Goal: Information Seeking & Learning: Find specific fact

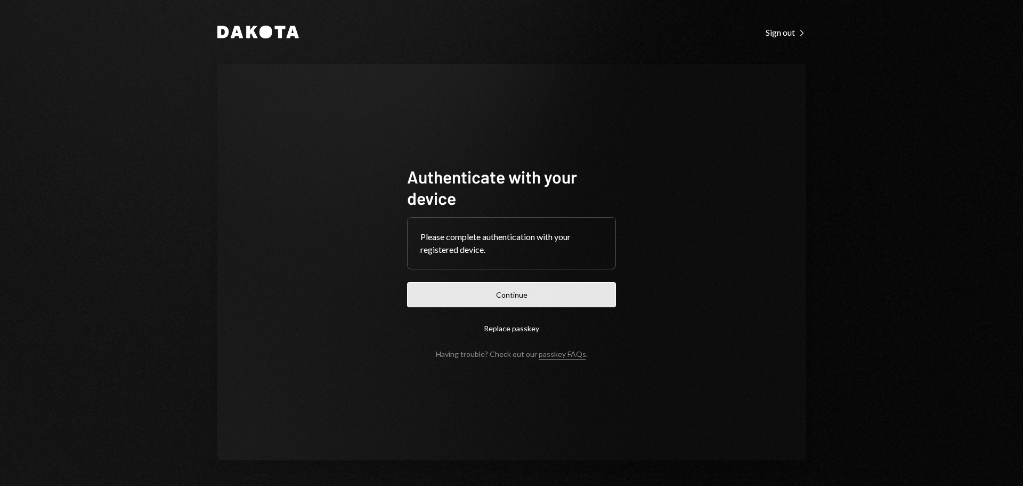
click at [545, 302] on button "Continue" at bounding box center [511, 294] width 209 height 25
click at [466, 293] on button "Continue" at bounding box center [511, 294] width 209 height 25
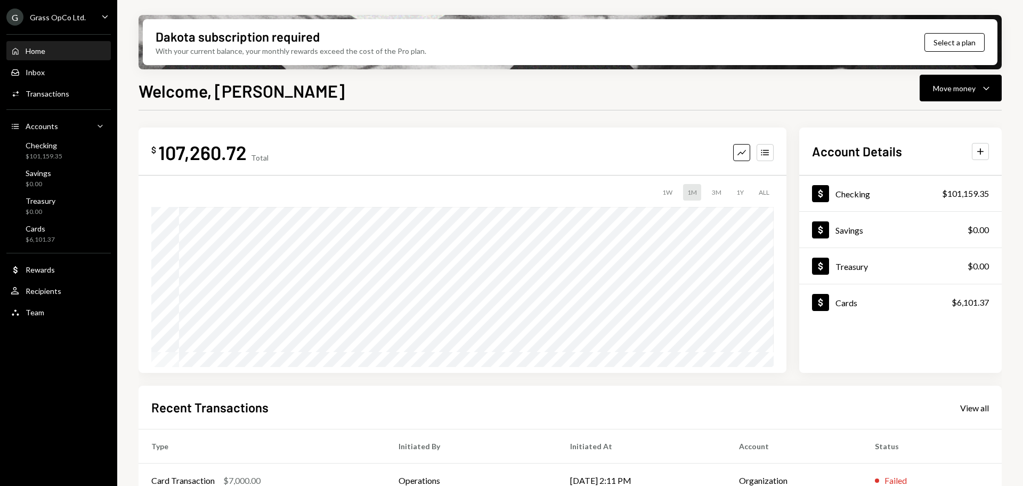
click at [57, 12] on div "G Grass OpCo Ltd." at bounding box center [45, 17] width 79 height 17
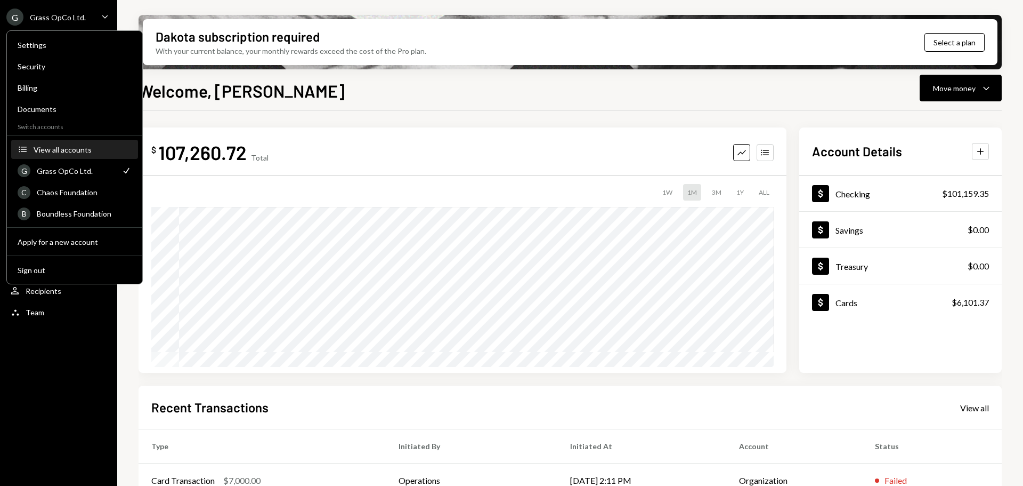
click at [75, 147] on div "View all accounts" at bounding box center [83, 149] width 98 height 9
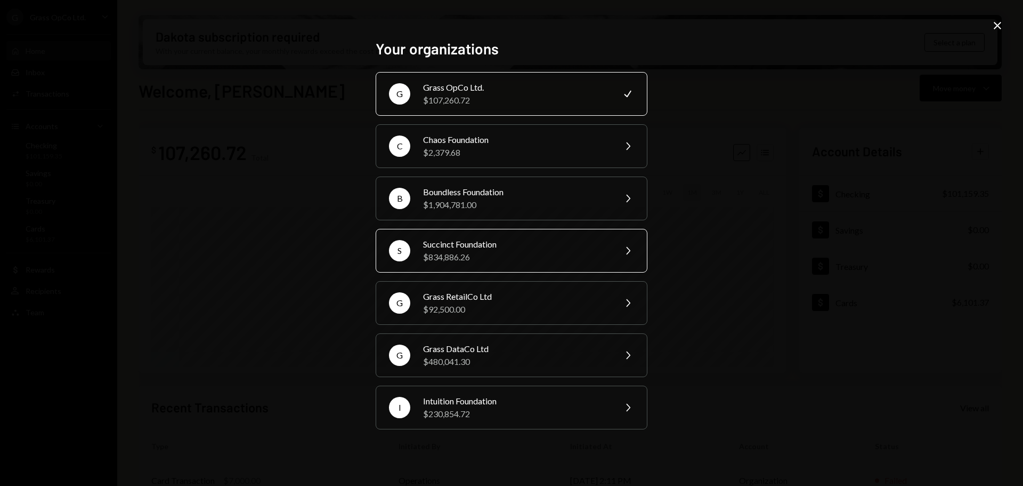
drag, startPoint x: 478, startPoint y: 241, endPoint x: 506, endPoint y: 265, distance: 36.3
click at [479, 243] on div "Succinct Foundation" at bounding box center [516, 244] width 186 height 13
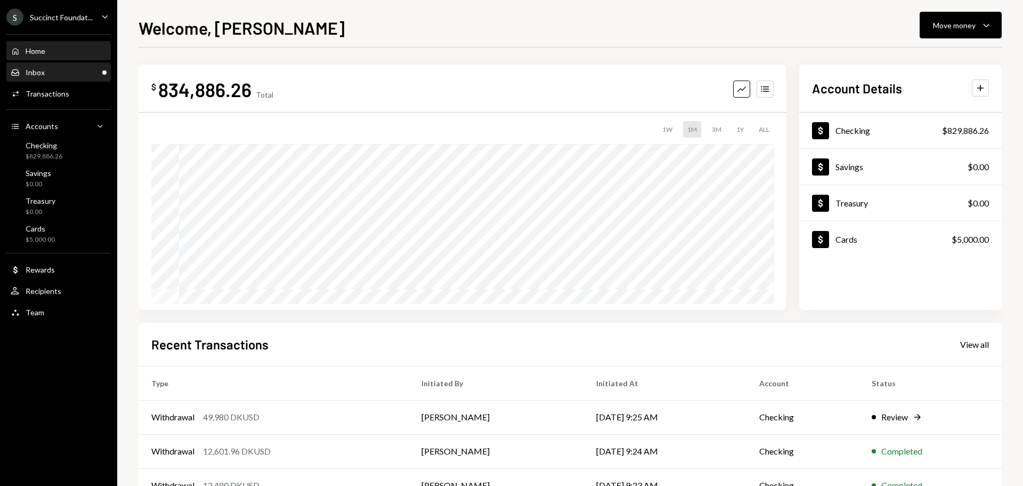
click at [57, 76] on div "Inbox Inbox" at bounding box center [59, 73] width 96 height 10
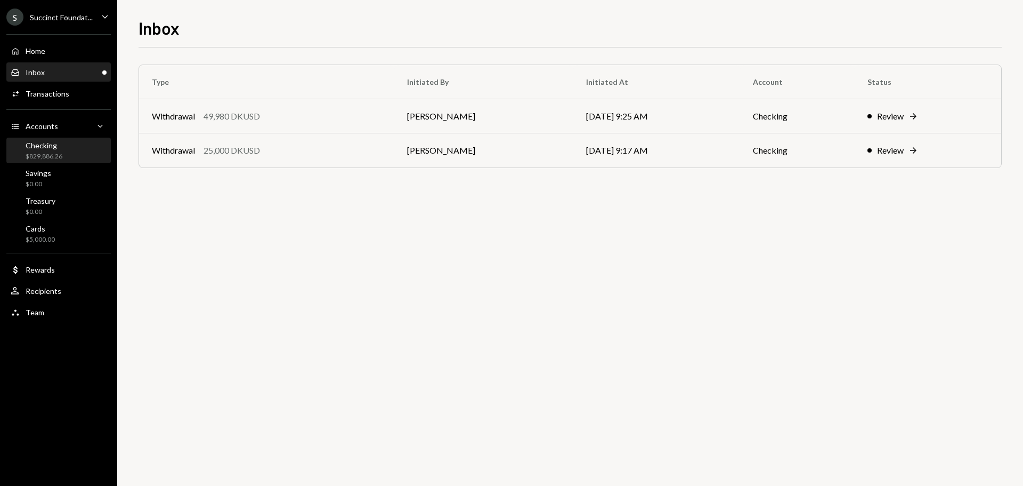
click at [57, 144] on div "Checking" at bounding box center [44, 145] width 37 height 9
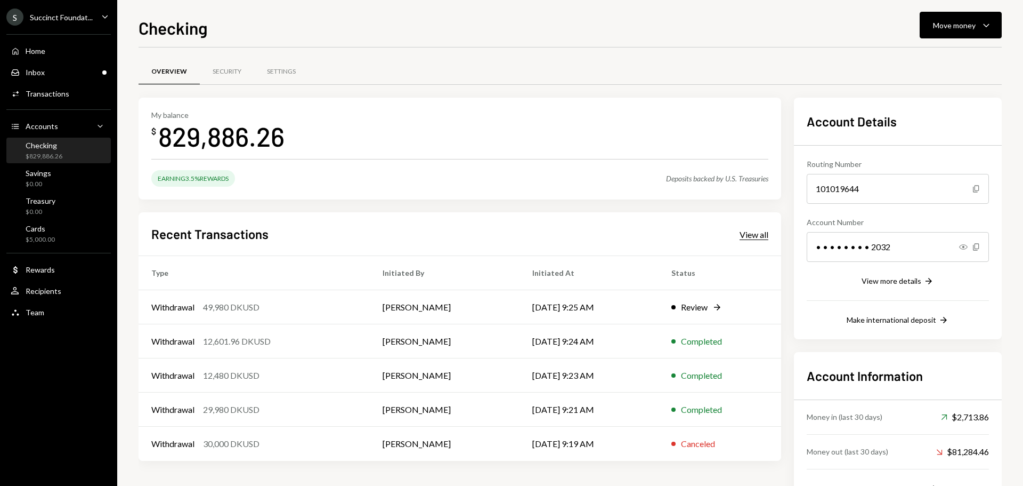
click at [749, 236] on div "View all" at bounding box center [754, 234] width 29 height 11
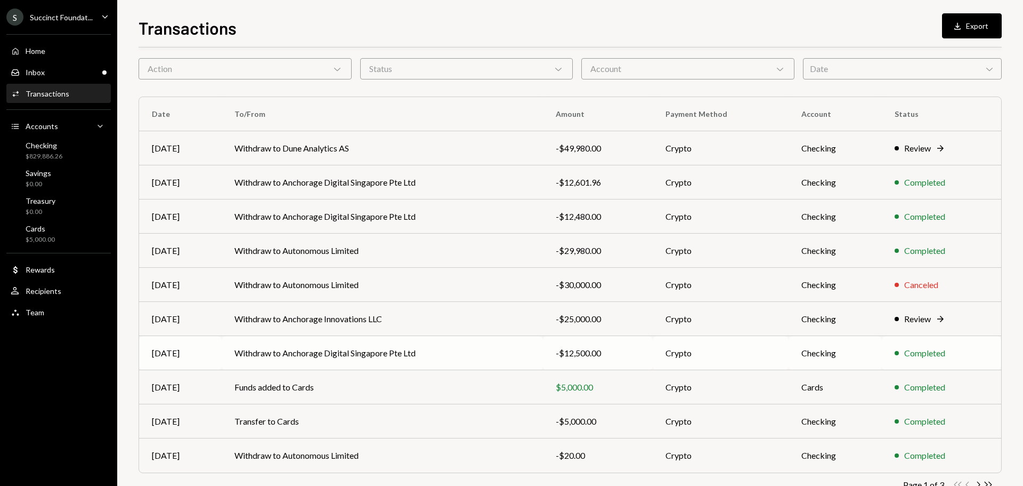
scroll to position [39, 0]
click at [387, 94] on div "Transactions All Activity Action Chevron Down Status Chevron Down Account Chevr…" at bounding box center [571, 271] width 864 height 492
click at [336, 353] on td "Withdraw to Anchorage Digital Singapore Pte Ltd" at bounding box center [382, 353] width 321 height 34
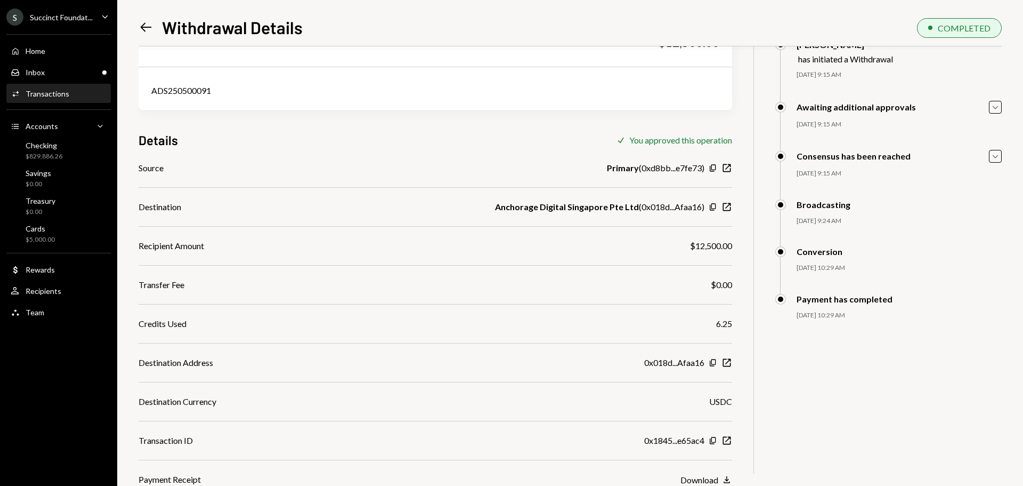
scroll to position [5, 0]
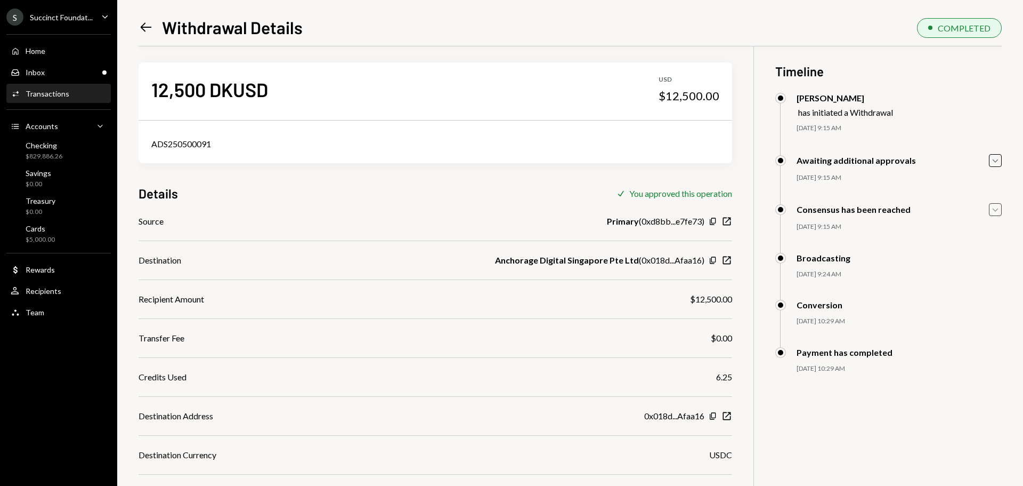
click at [998, 207] on icon "Caret Down" at bounding box center [996, 210] width 12 height 12
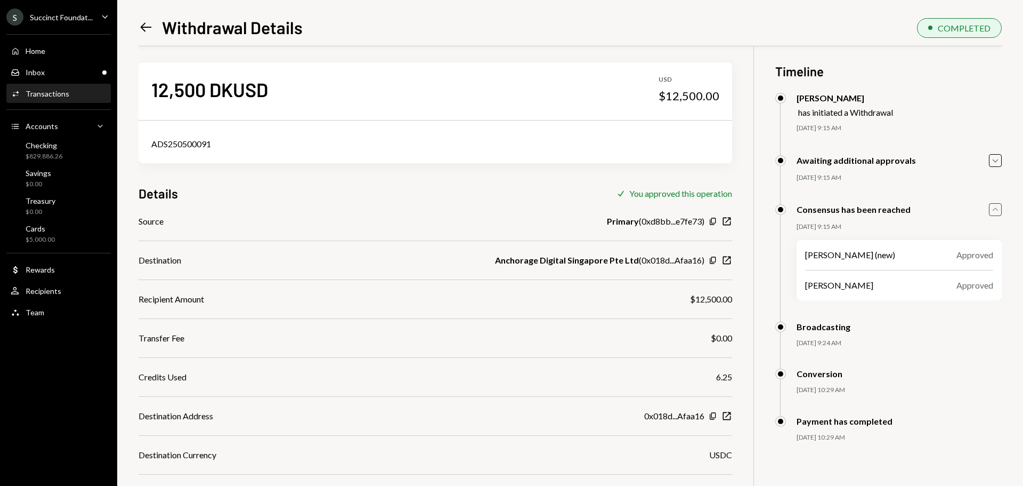
click at [998, 206] on icon "Caret Up" at bounding box center [996, 210] width 12 height 12
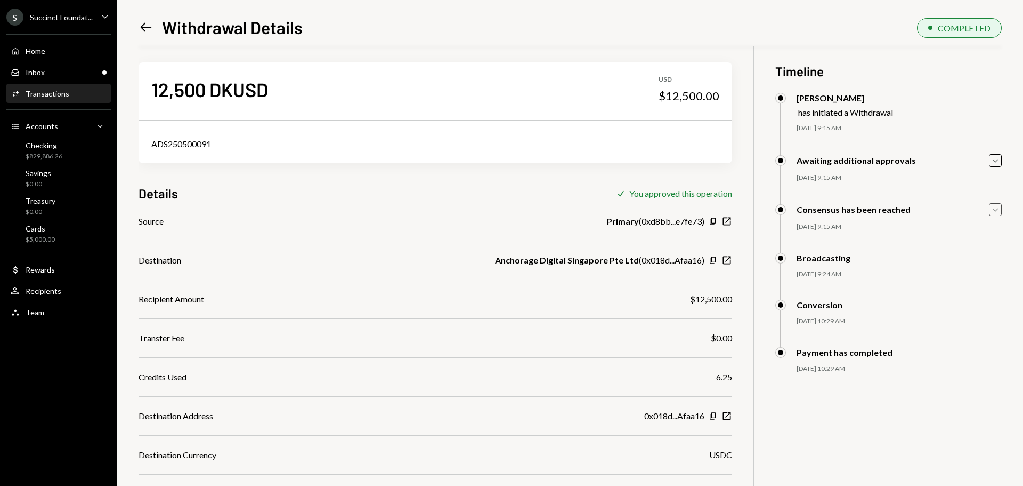
click at [654, 224] on div "Primary ( 0xd8bb...e7fe73 )" at bounding box center [656, 221] width 98 height 13
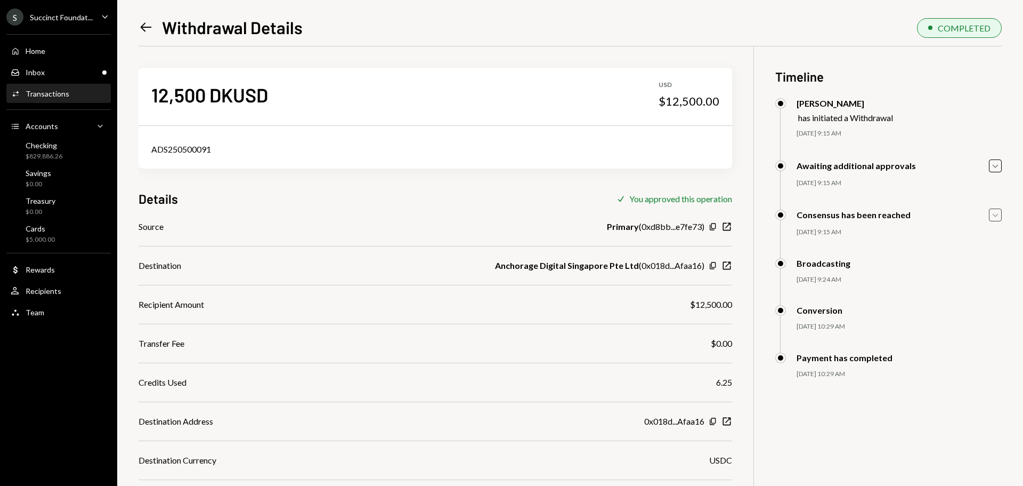
scroll to position [59, 0]
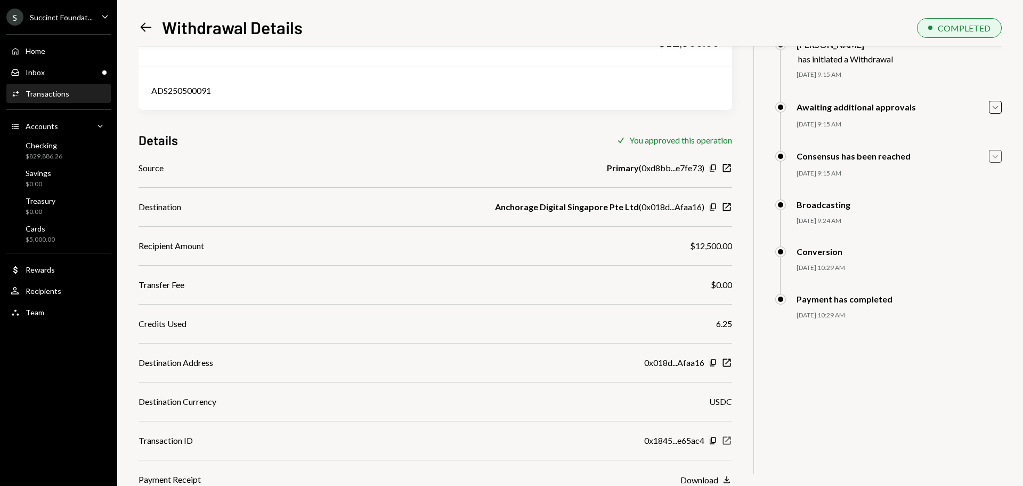
click at [725, 438] on icon "New Window" at bounding box center [727, 440] width 11 height 11
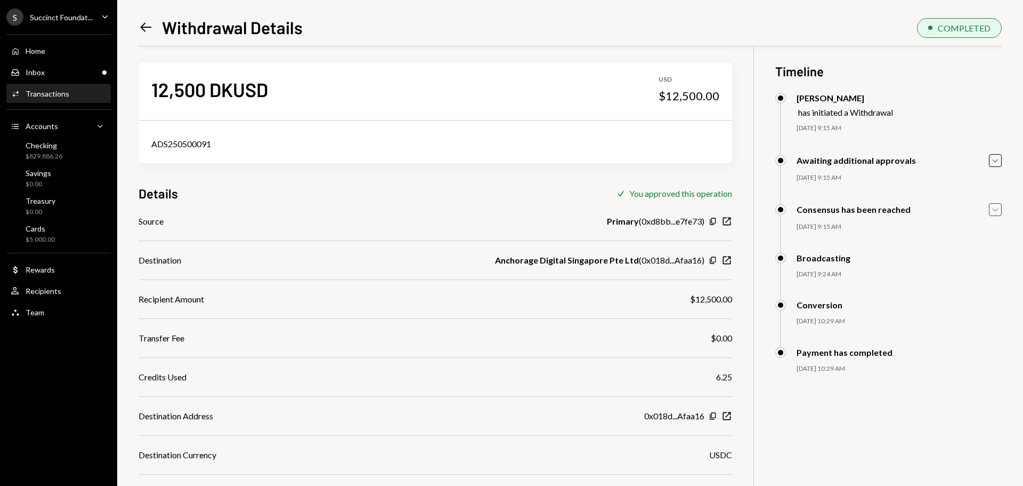
click at [147, 31] on icon "Left Arrow" at bounding box center [146, 27] width 15 height 15
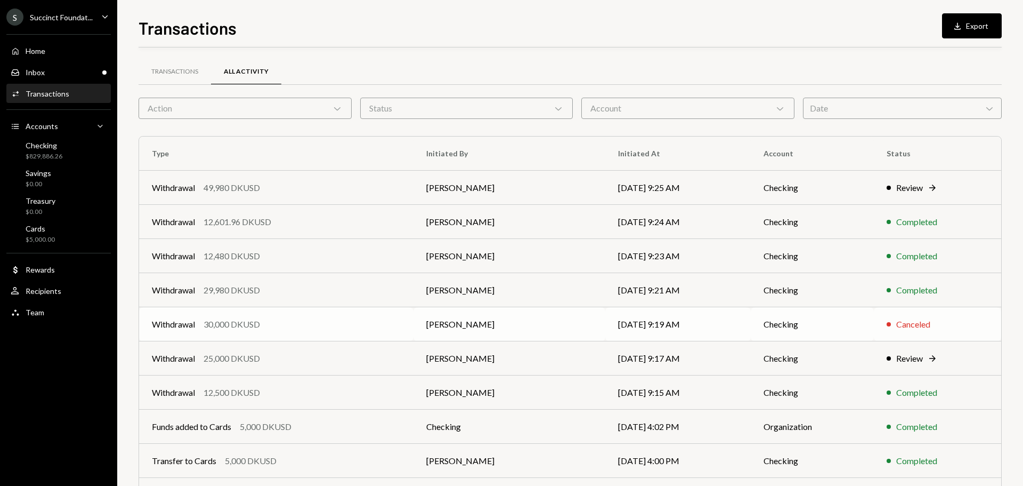
scroll to position [71, 0]
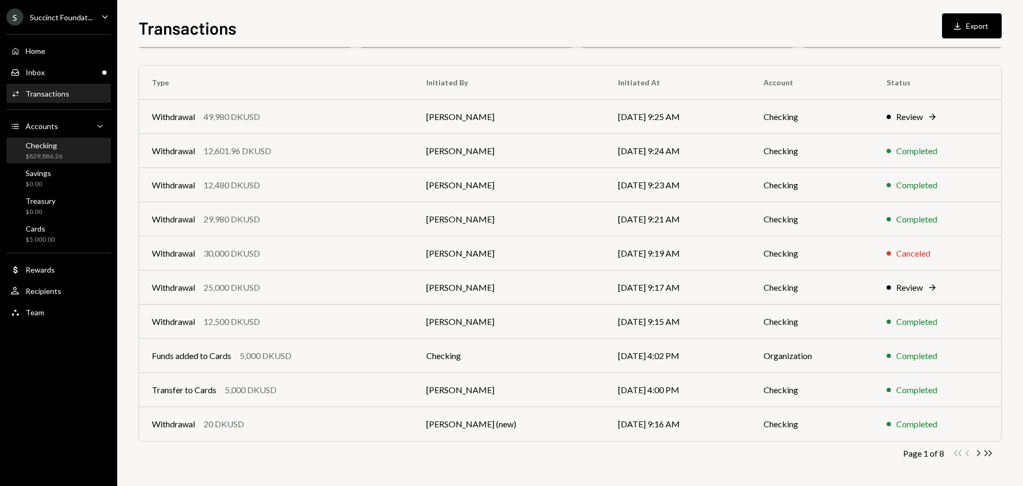
click at [44, 149] on div "Checking" at bounding box center [44, 145] width 37 height 9
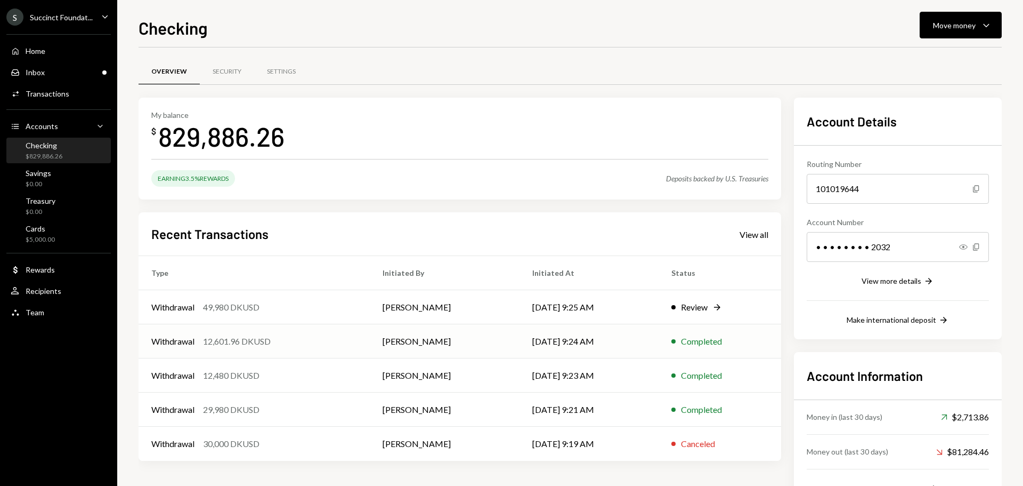
scroll to position [43, 0]
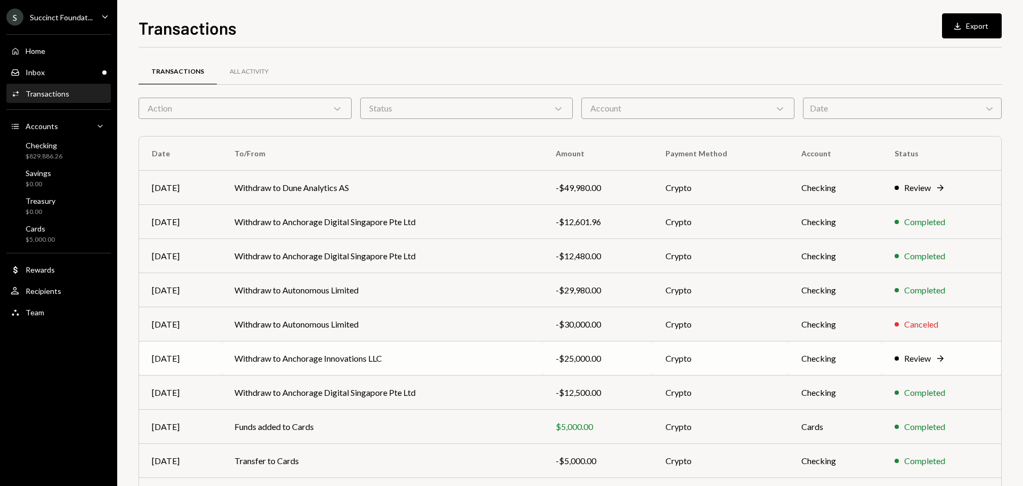
scroll to position [53, 0]
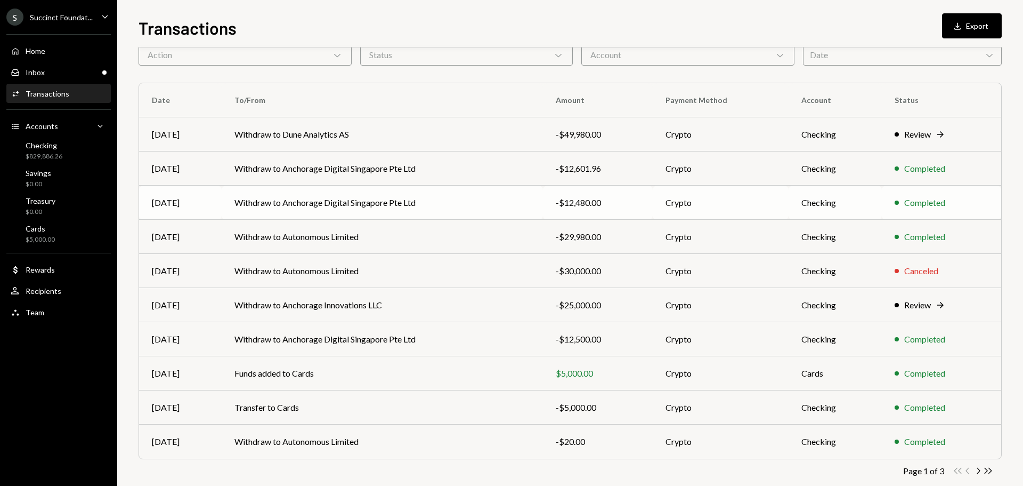
click at [310, 200] on td "Withdraw to Anchorage Digital Singapore Pte Ltd" at bounding box center [382, 203] width 321 height 34
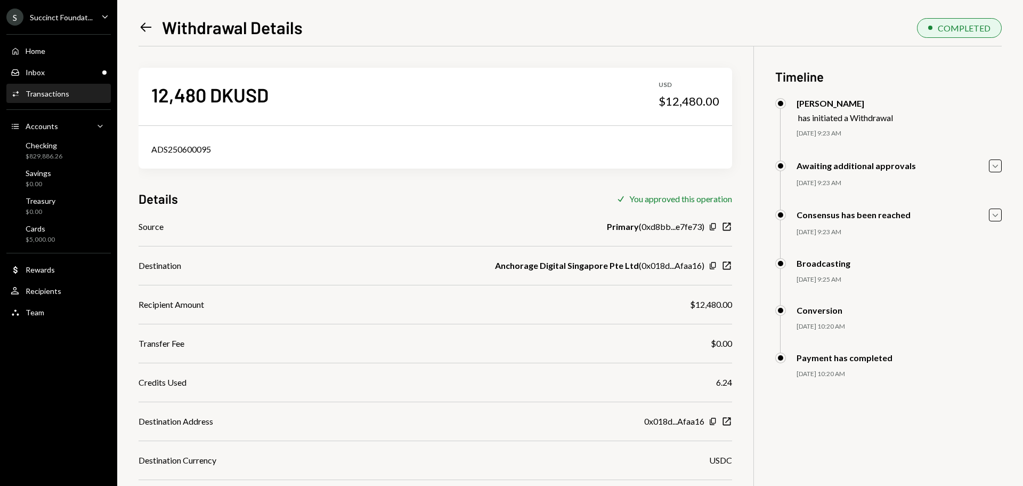
click at [141, 29] on icon "Left Arrow" at bounding box center [146, 27] width 15 height 15
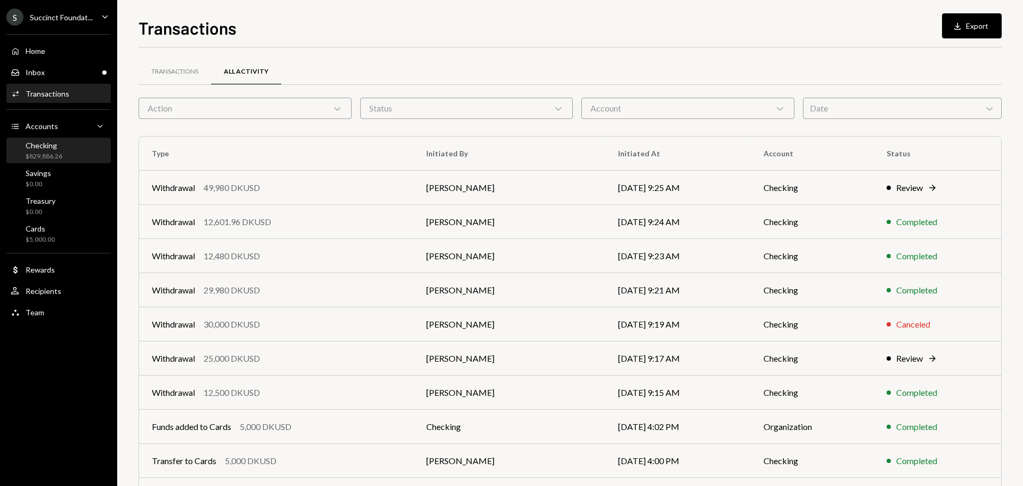
click at [42, 139] on div "Checking $829,886.26" at bounding box center [59, 151] width 96 height 25
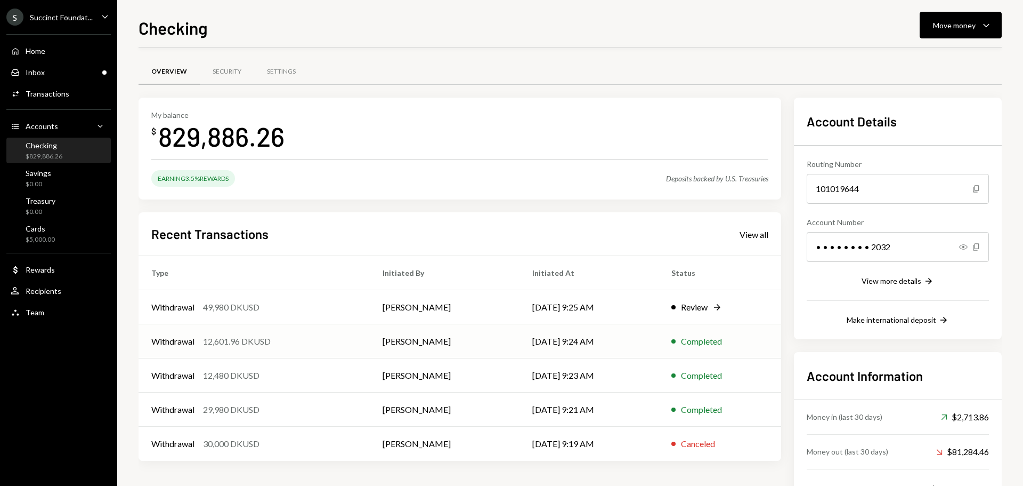
scroll to position [43, 0]
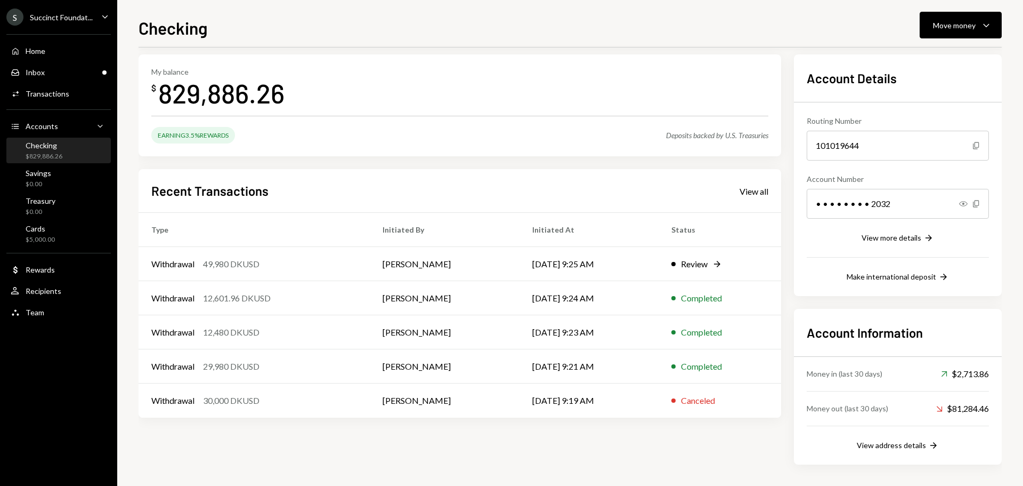
drag, startPoint x: 25, startPoint y: 150, endPoint x: 229, endPoint y: 146, distance: 204.2
click at [26, 150] on div "Checking $829,886.26" at bounding box center [37, 151] width 52 height 20
click at [753, 193] on div "View all" at bounding box center [754, 191] width 29 height 11
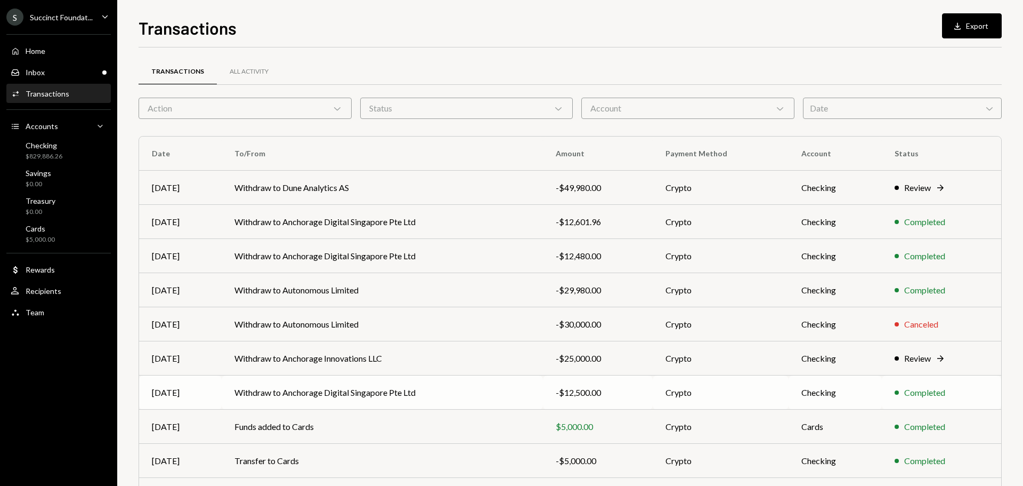
scroll to position [71, 0]
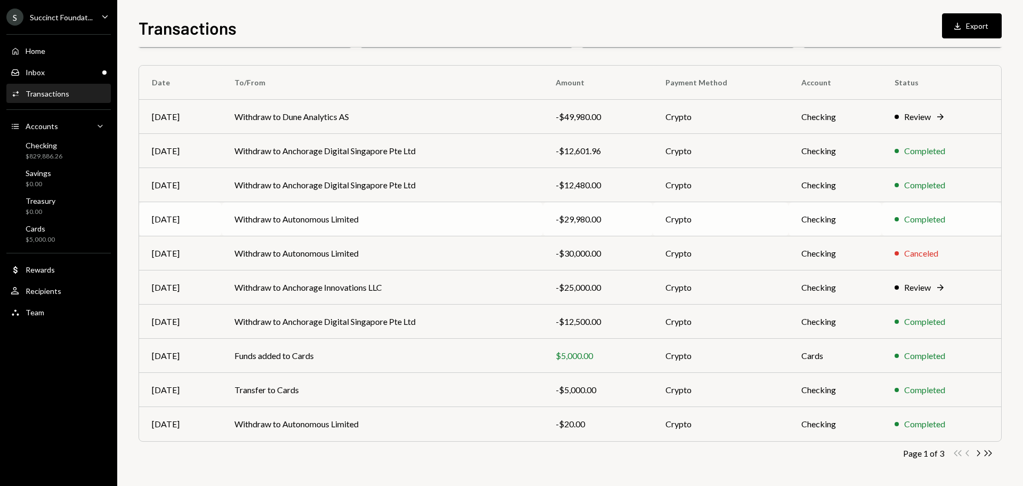
click at [305, 222] on td "Withdraw to Autonomous Limited" at bounding box center [382, 219] width 321 height 34
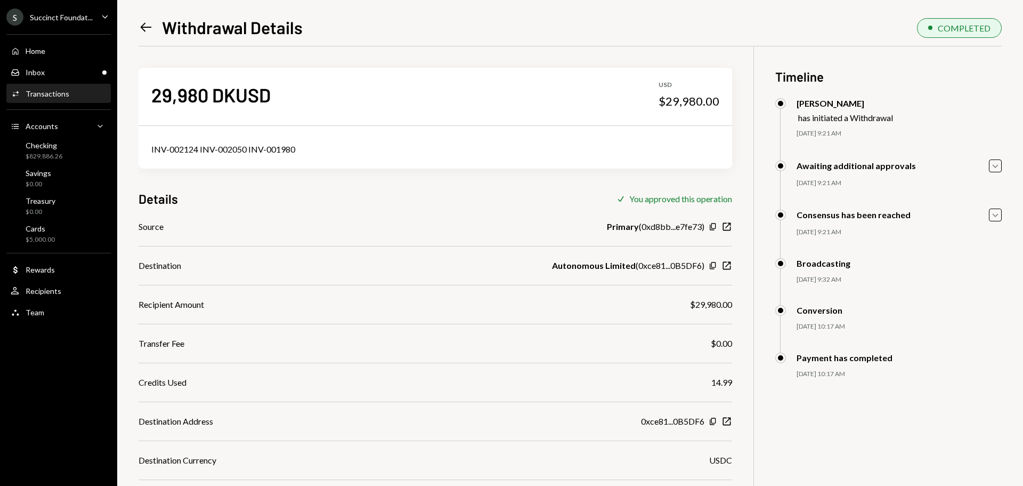
click at [142, 27] on icon at bounding box center [146, 27] width 11 height 9
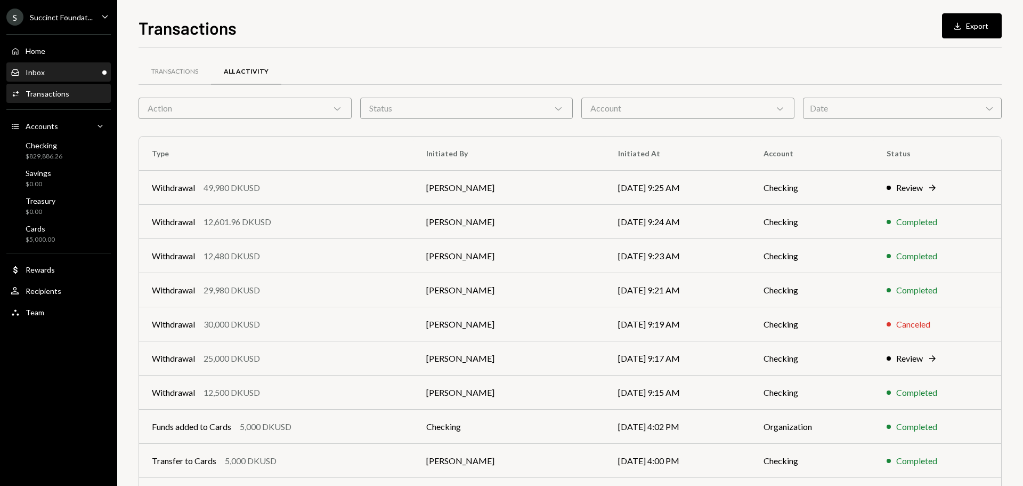
click at [69, 73] on div "Inbox Inbox" at bounding box center [59, 73] width 96 height 10
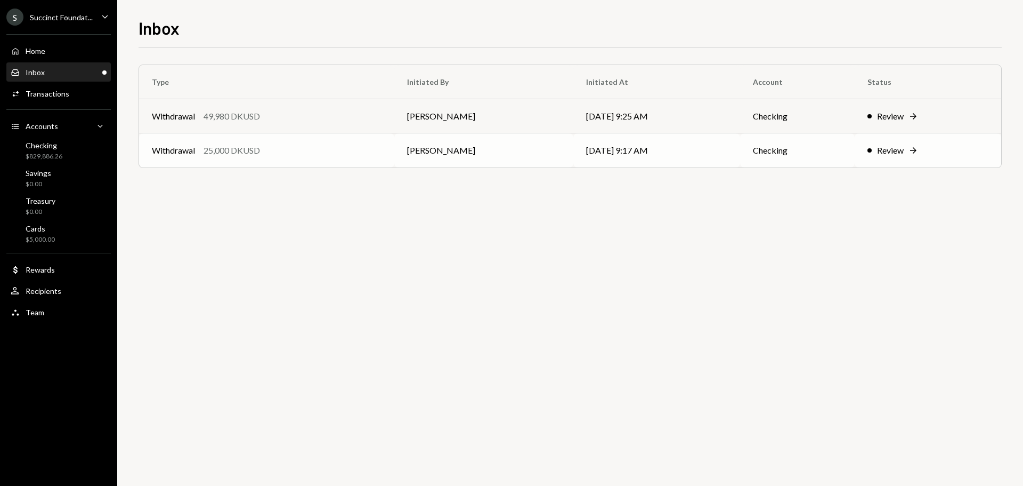
click at [243, 150] on div "25,000 DKUSD" at bounding box center [232, 150] width 57 height 13
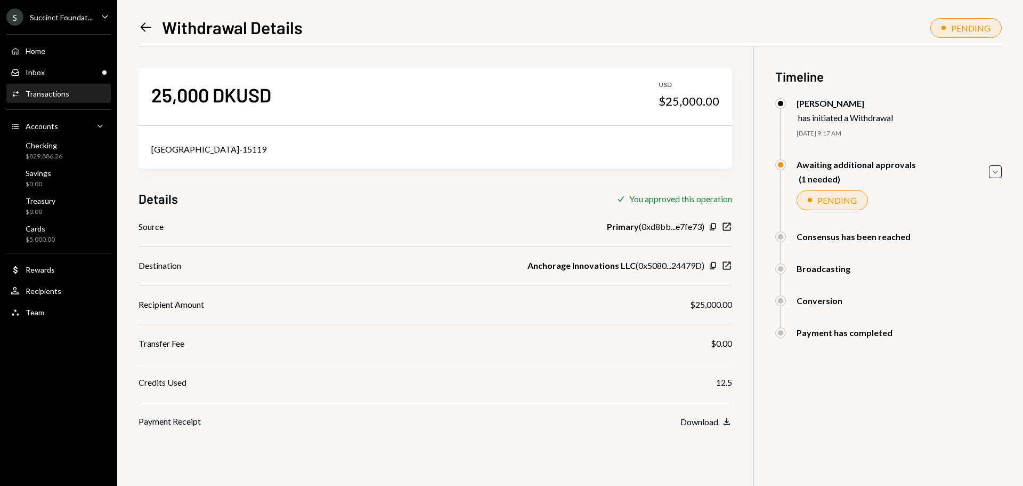
click at [150, 26] on icon "Left Arrow" at bounding box center [146, 27] width 15 height 15
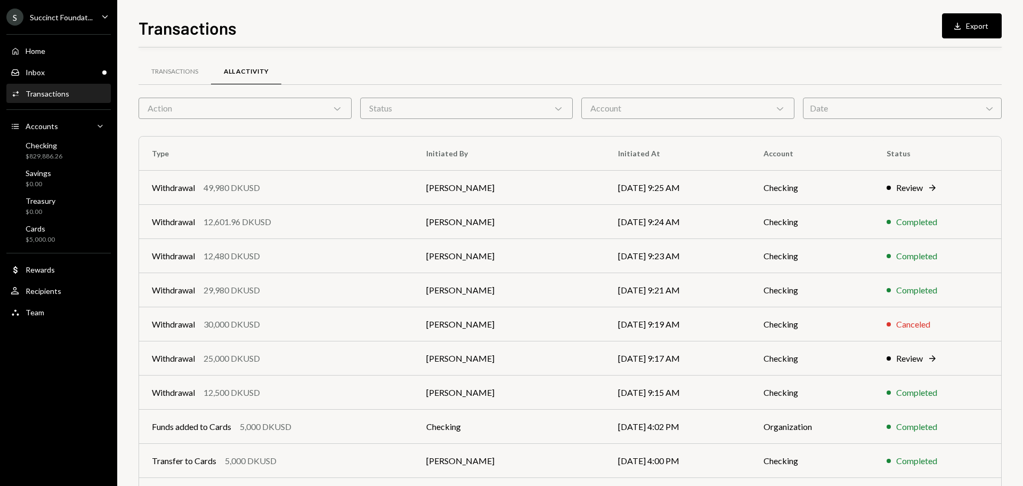
scroll to position [71, 0]
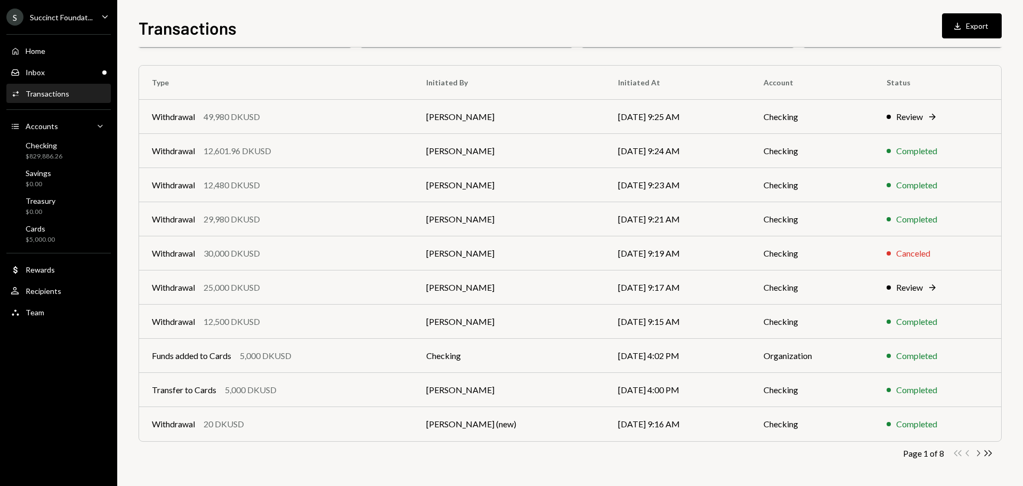
click at [977, 452] on icon "Chevron Right" at bounding box center [978, 453] width 10 height 10
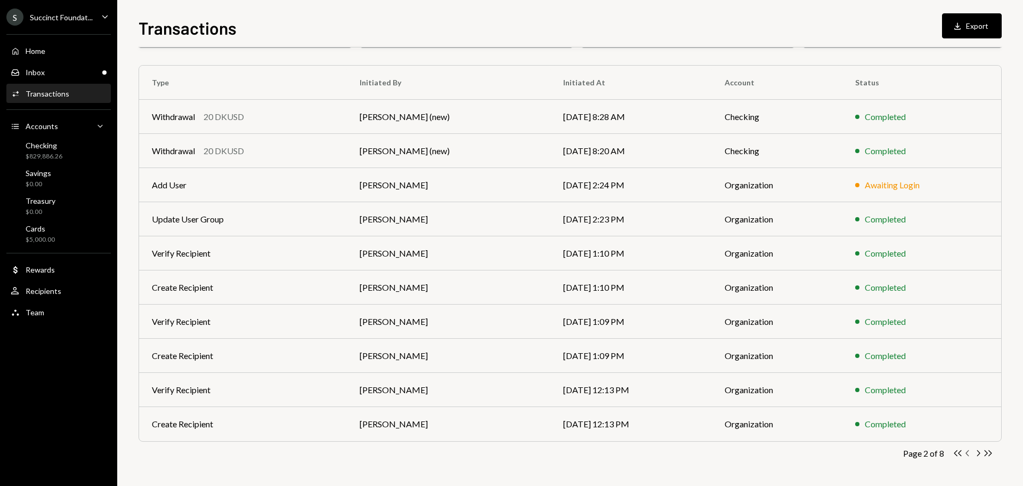
click at [966, 451] on icon "Chevron Left" at bounding box center [968, 453] width 10 height 10
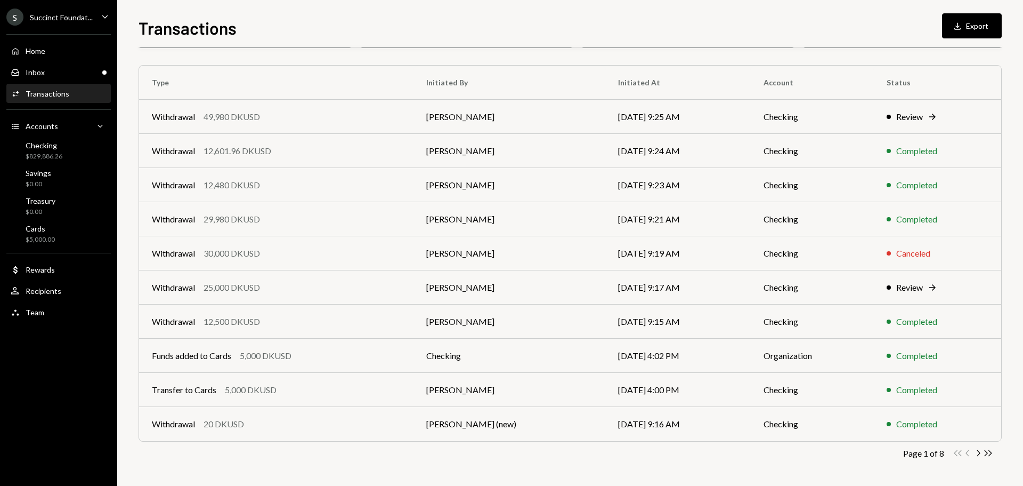
scroll to position [0, 0]
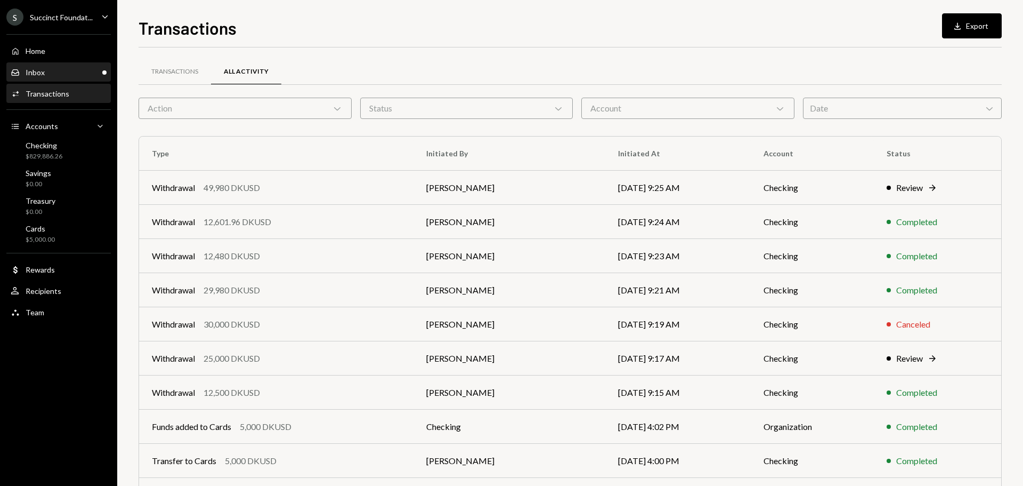
click at [31, 69] on div "Inbox" at bounding box center [35, 72] width 19 height 9
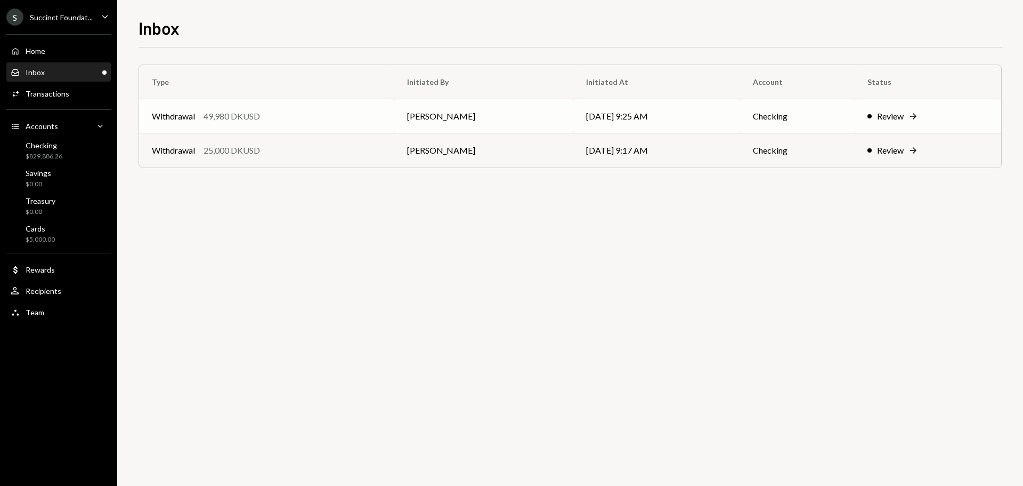
click at [235, 115] on div "49,980 DKUSD" at bounding box center [232, 116] width 57 height 13
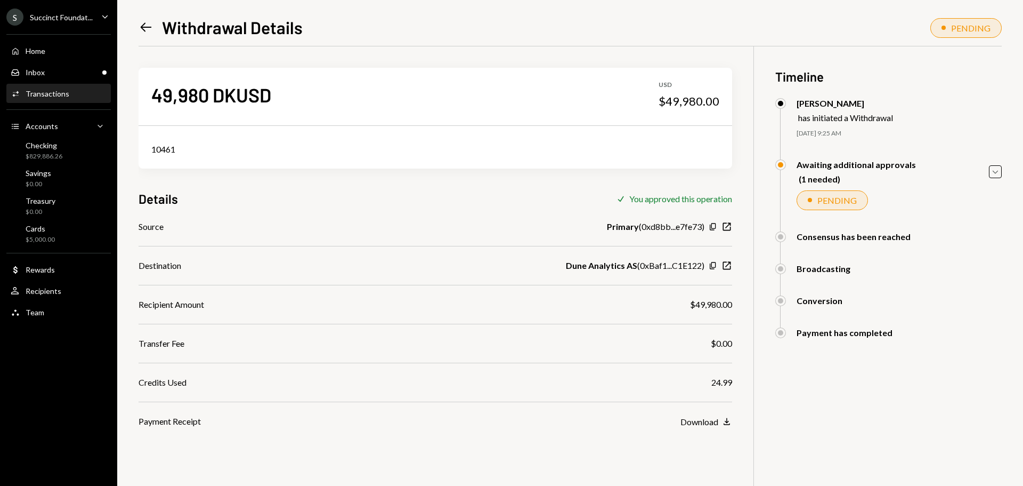
click at [146, 35] on div "Left Arrow" at bounding box center [146, 27] width 15 height 15
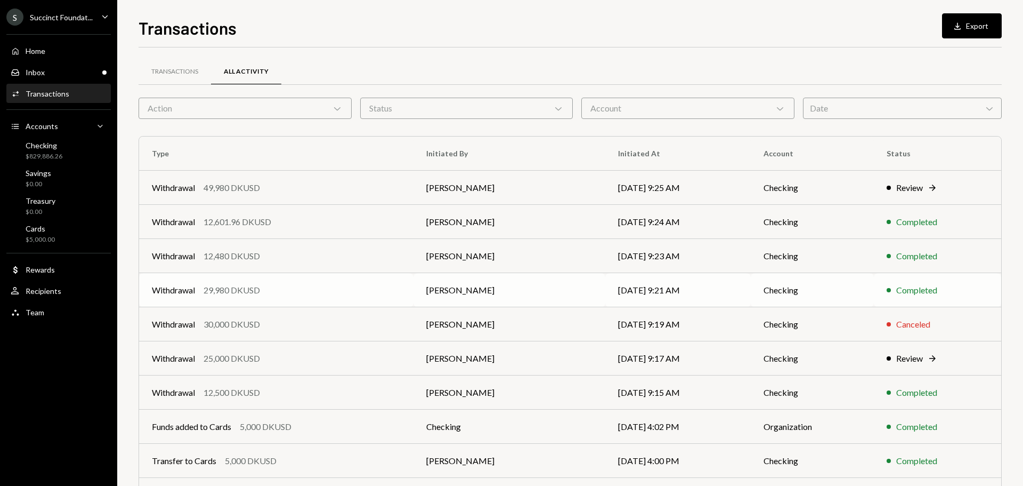
click at [233, 286] on div "29,980 DKUSD" at bounding box center [232, 290] width 57 height 13
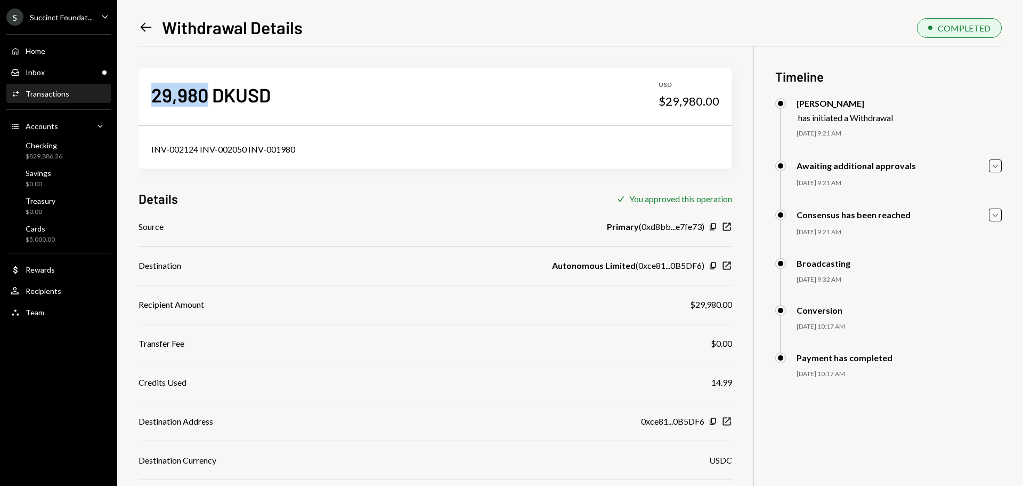
drag, startPoint x: 205, startPoint y: 93, endPoint x: 150, endPoint y: 95, distance: 55.5
click at [150, 95] on div "29,980 DKUSD USD $29,980.00" at bounding box center [436, 94] width 594 height 53
copy div "29,980"
drag, startPoint x: 311, startPoint y: 149, endPoint x: 148, endPoint y: 139, distance: 164.0
click at [148, 143] on div "INV-002124 INV-002050 INV-001980" at bounding box center [436, 149] width 594 height 38
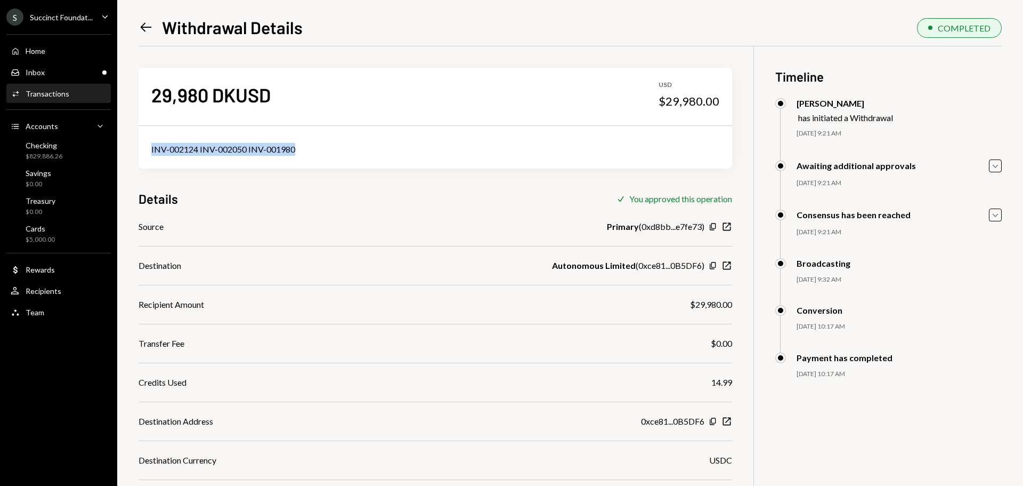
copy div "INV-002124 INV-002050 INV-001980"
click at [143, 28] on icon "Left Arrow" at bounding box center [146, 27] width 15 height 15
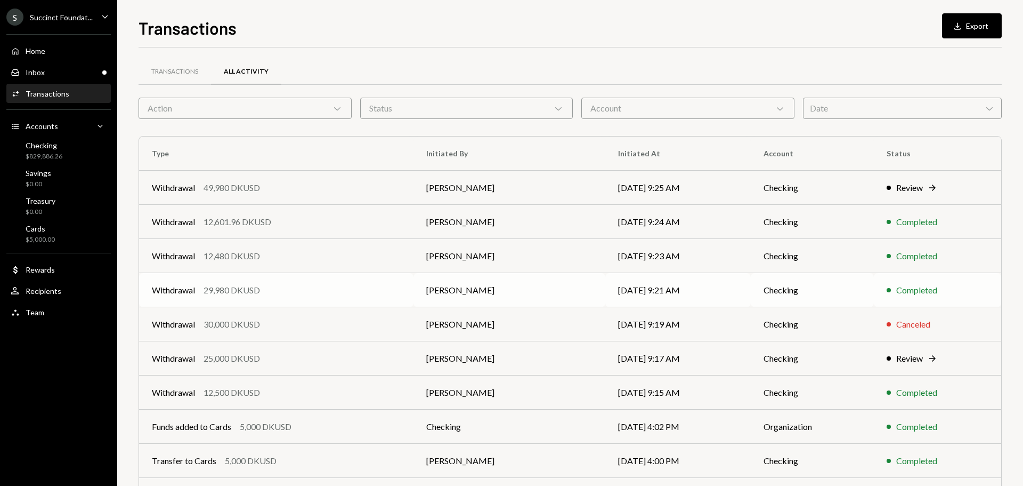
click at [251, 294] on div "29,980 DKUSD" at bounding box center [232, 290] width 57 height 13
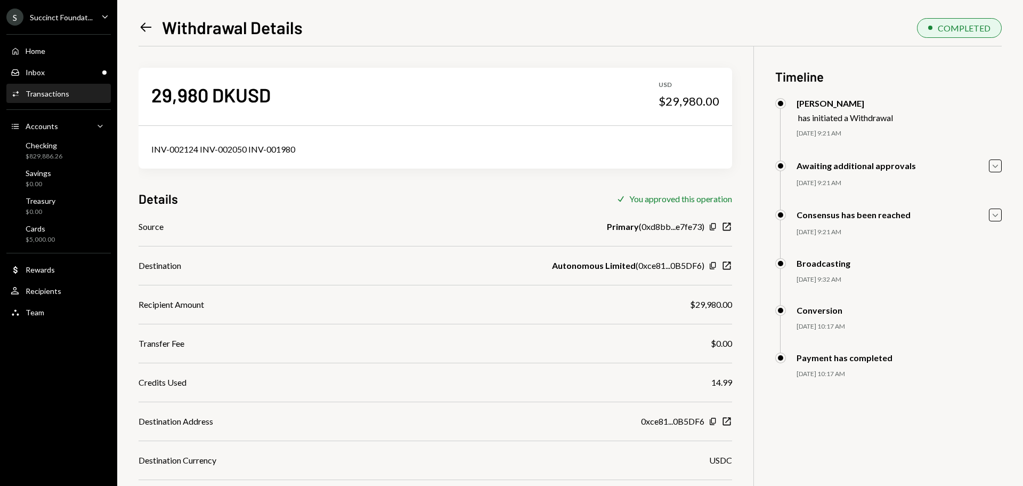
scroll to position [59, 0]
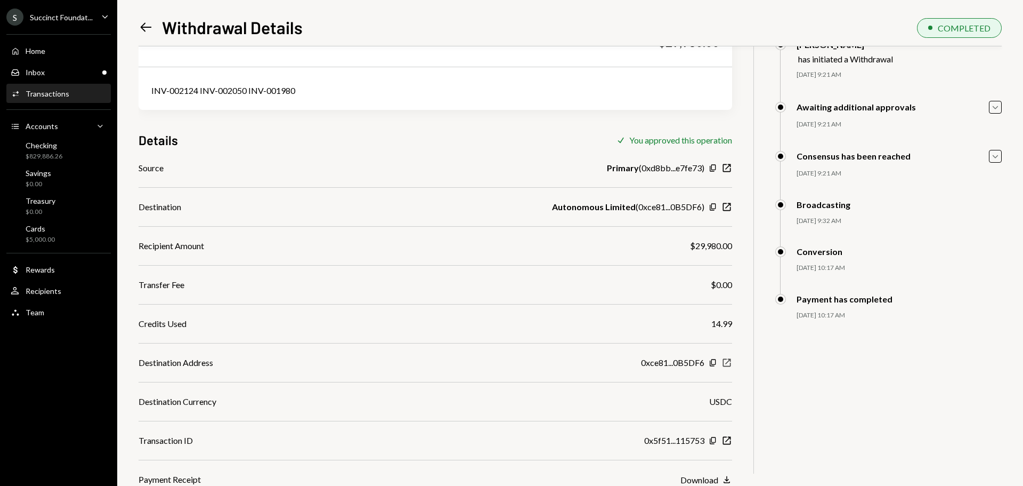
click at [727, 360] on icon "New Window" at bounding box center [727, 362] width 11 height 11
click at [53, 144] on div "Checking" at bounding box center [44, 145] width 37 height 9
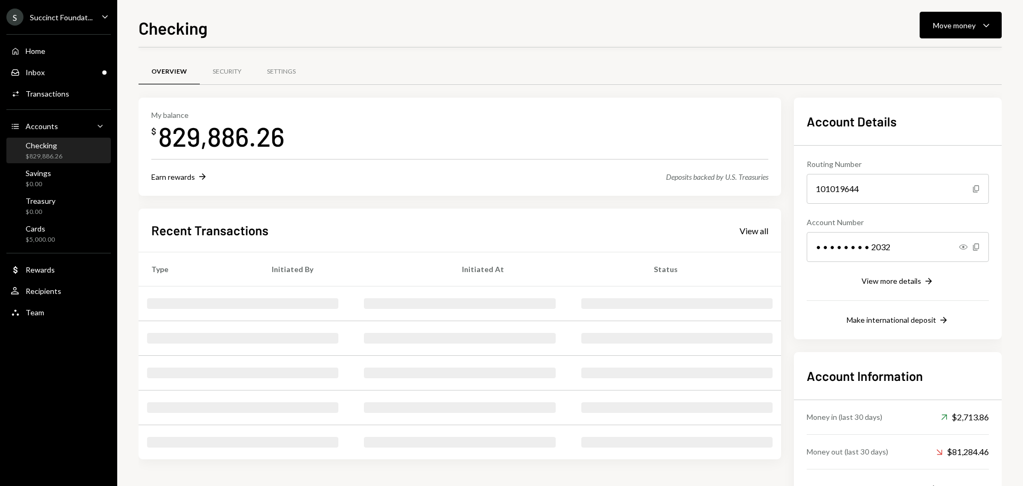
scroll to position [43, 0]
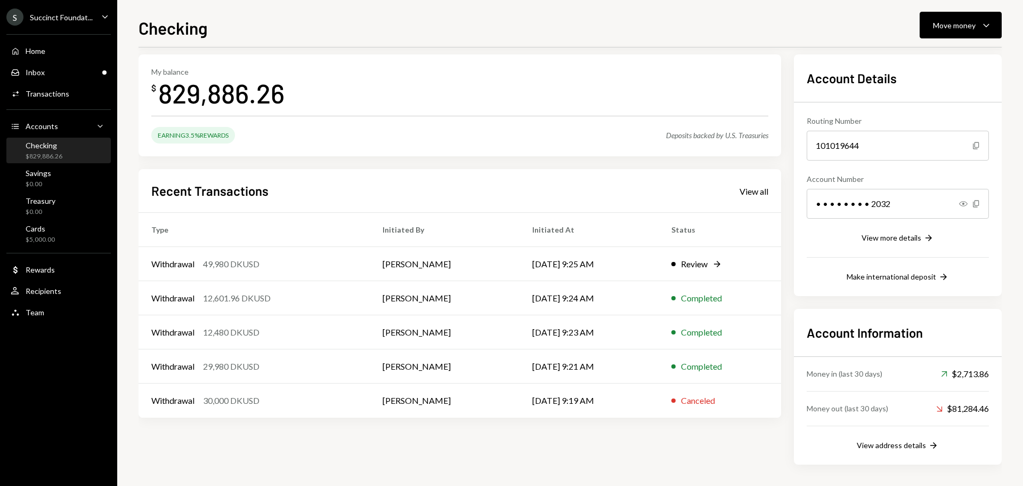
click at [752, 185] on link "View all" at bounding box center [754, 191] width 29 height 12
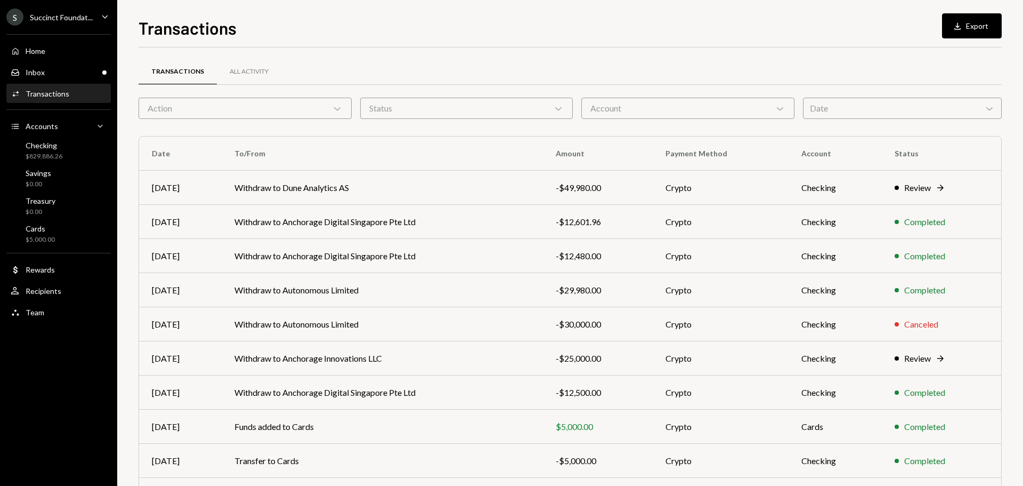
click at [307, 221] on td "Withdraw to Anchorage Digital Singapore Pte Ltd" at bounding box center [382, 222] width 321 height 34
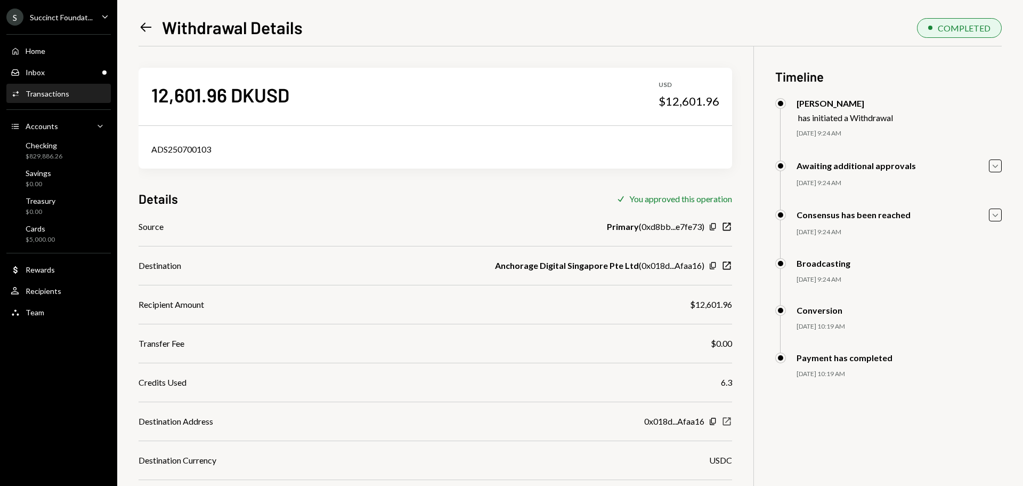
click at [727, 418] on icon "New Window" at bounding box center [727, 421] width 11 height 11
